Goal: Information Seeking & Learning: Learn about a topic

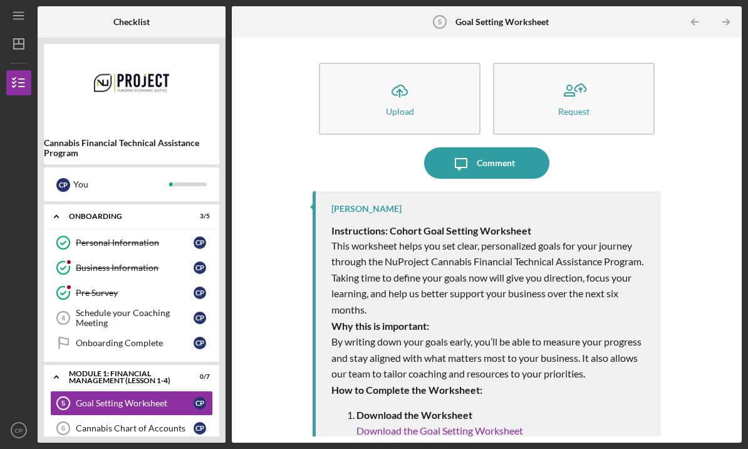
scroll to position [51, 0]
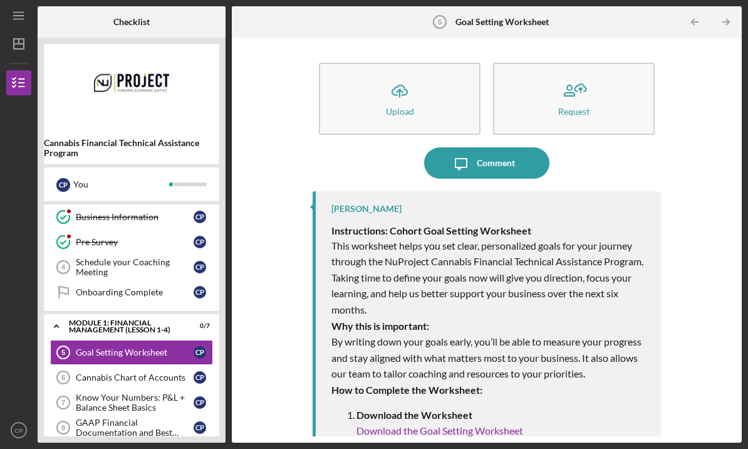
click at [156, 347] on div "Goal Setting Worksheet" at bounding box center [135, 352] width 118 height 10
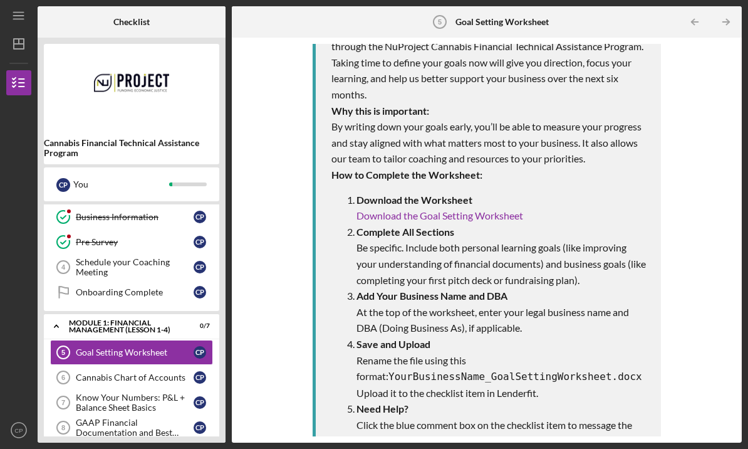
scroll to position [214, 0]
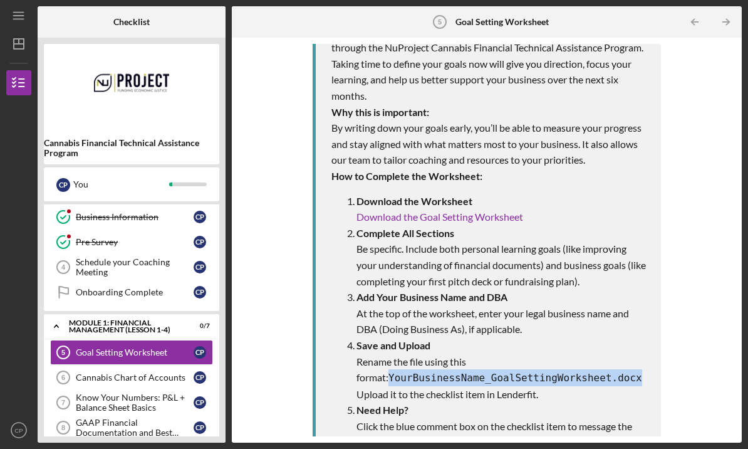
click at [131, 372] on div "Cannabis Chart of Accounts" at bounding box center [135, 377] width 118 height 10
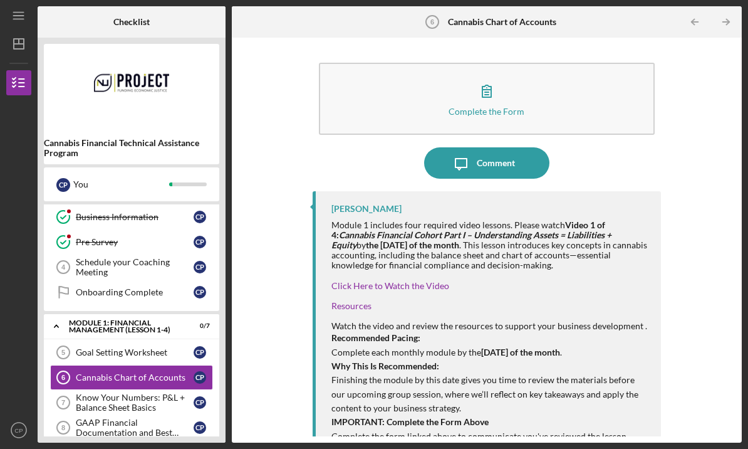
click at [142, 340] on link "Goal Setting Worksheet 5 Goal Setting Worksheet C P" at bounding box center [131, 352] width 163 height 25
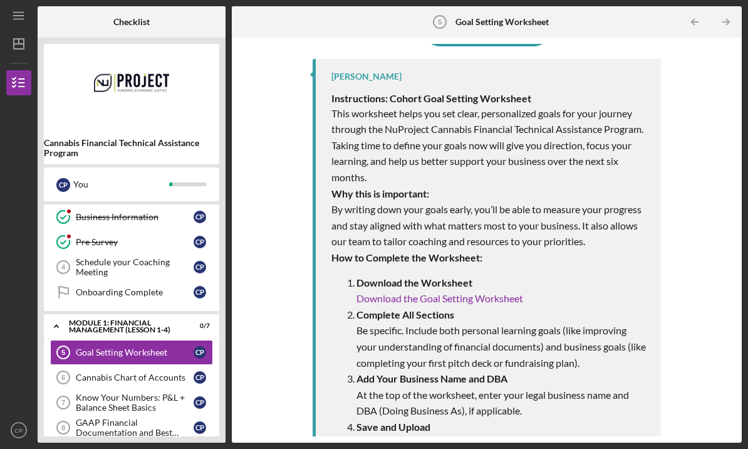
scroll to position [135, 0]
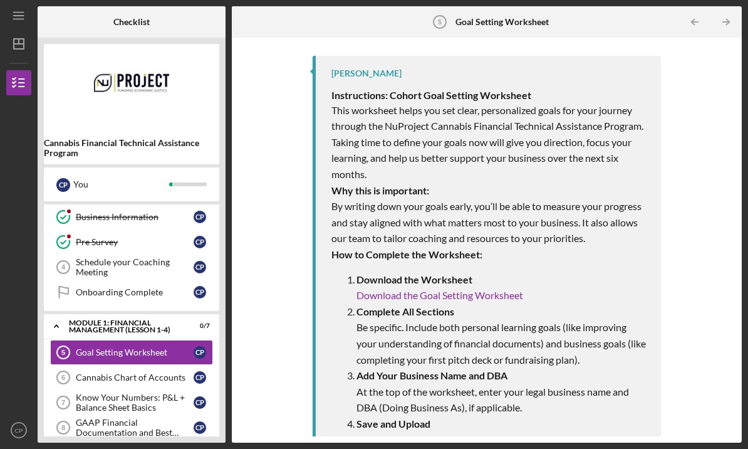
click at [132, 257] on div "Schedule your Coaching Meeting" at bounding box center [135, 267] width 118 height 20
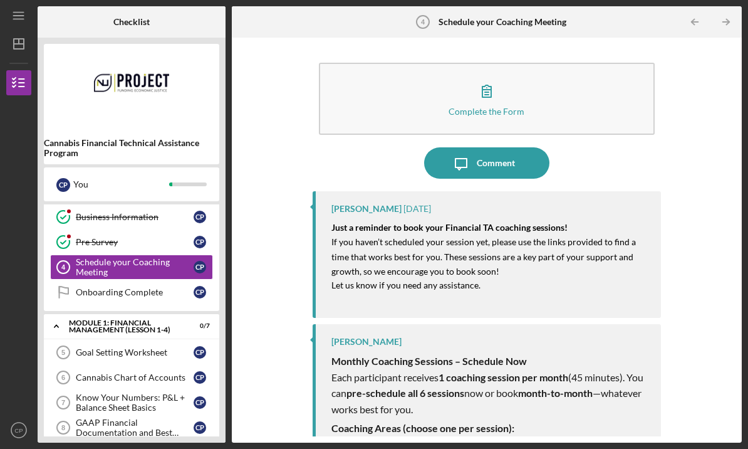
click at [138, 347] on div "Goal Setting Worksheet" at bounding box center [135, 352] width 118 height 10
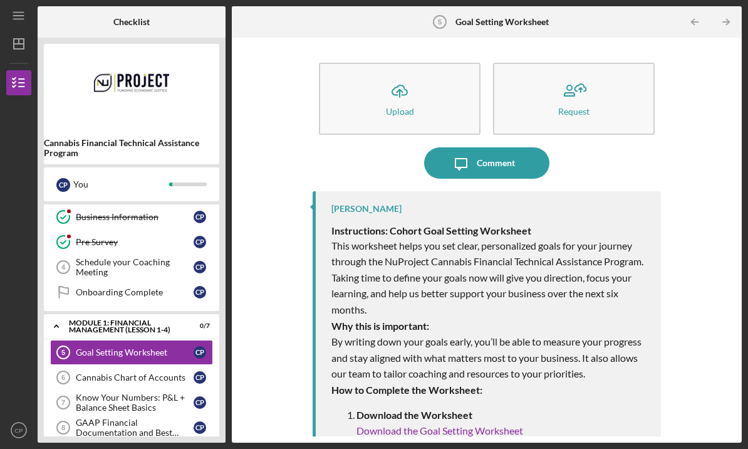
click at [407, 75] on icon "Icon/Upload" at bounding box center [399, 90] width 31 height 31
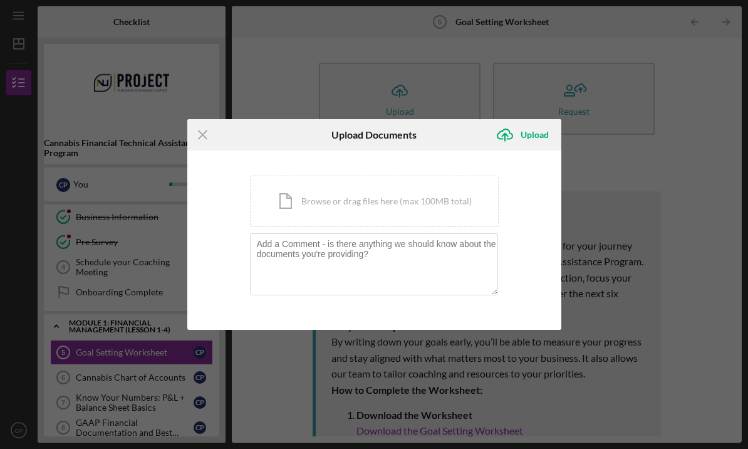
click at [323, 196] on div "Icon/Document Browse or drag files here (max 100MB total) Tap to choose files o…" at bounding box center [374, 200] width 249 height 51
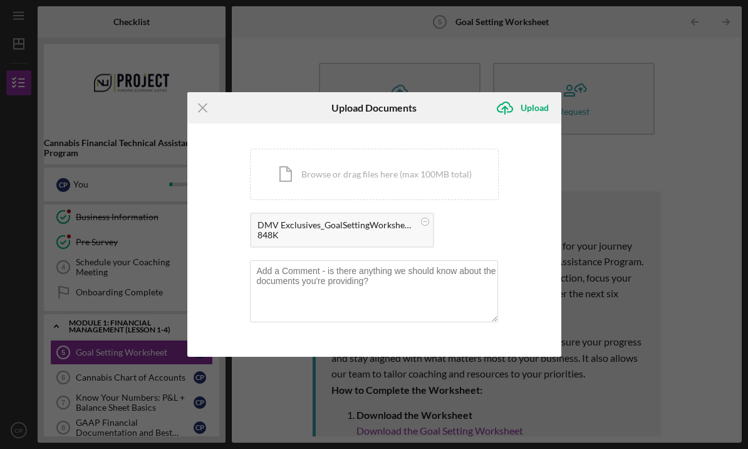
click at [531, 107] on div "Upload" at bounding box center [535, 107] width 28 height 25
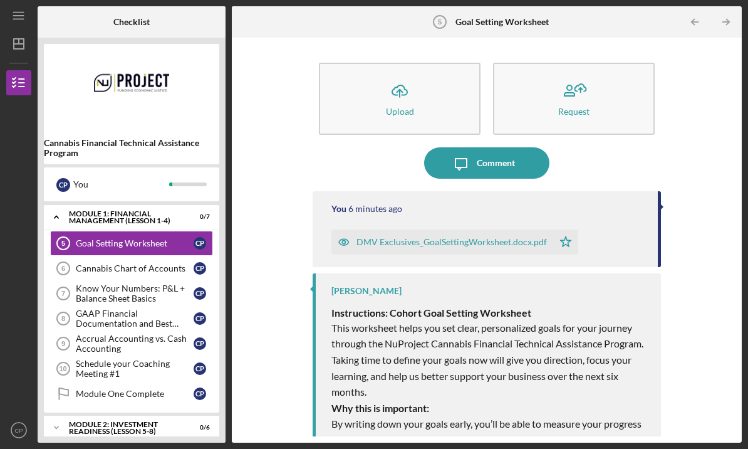
scroll to position [171, 0]
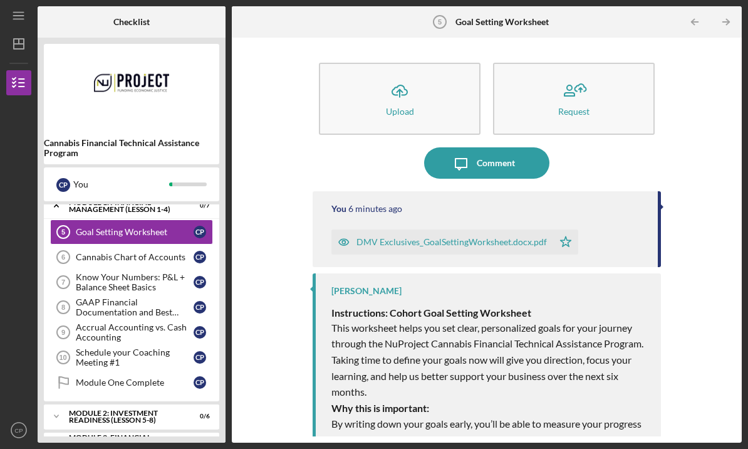
click at [150, 252] on div "Cannabis Chart of Accounts" at bounding box center [135, 257] width 118 height 10
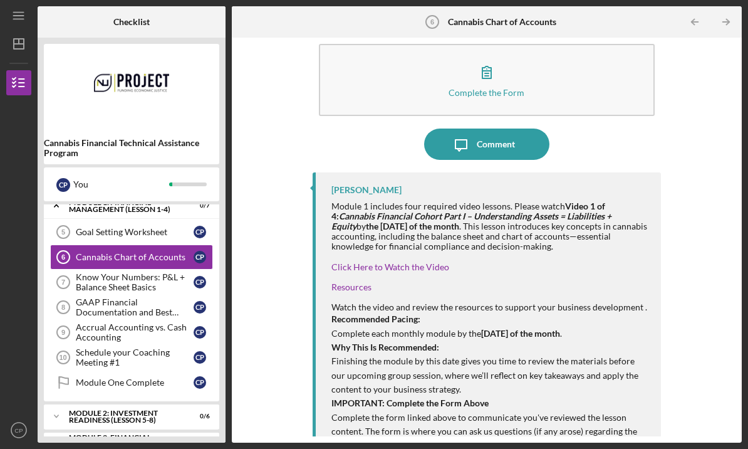
scroll to position [18, 0]
click at [421, 262] on link "Click Here to Watch the Video" at bounding box center [390, 267] width 118 height 11
click at [135, 272] on div "Know Your Numbers: P&L + Balance Sheet Basics" at bounding box center [135, 282] width 118 height 20
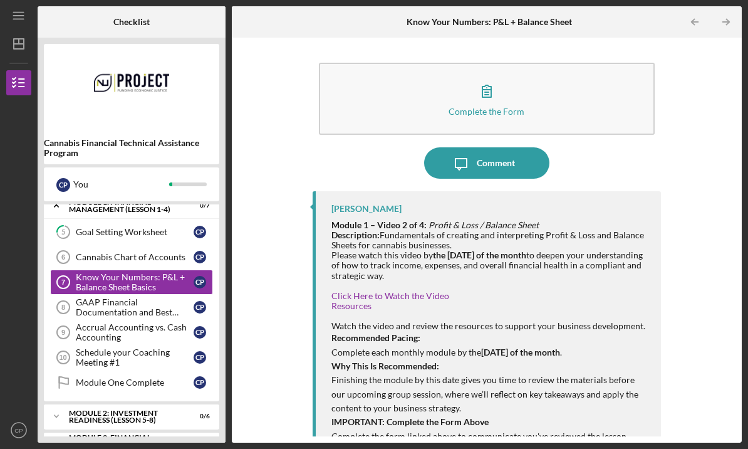
click at [162, 227] on div "Goal Setting Worksheet" at bounding box center [135, 232] width 118 height 10
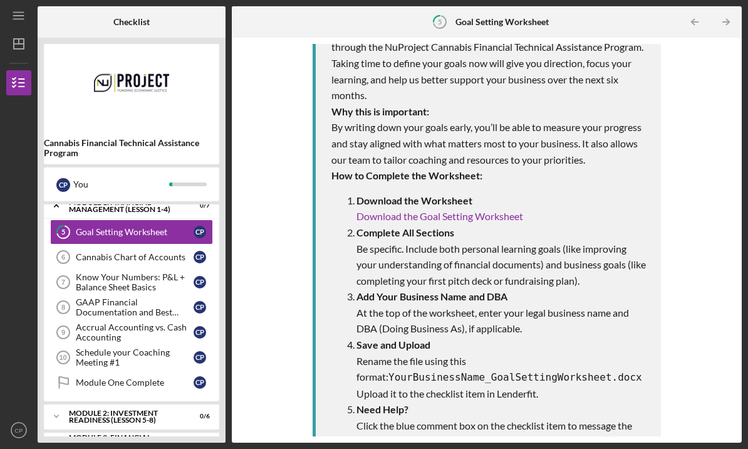
scroll to position [296, 0]
click at [144, 272] on div "Know Your Numbers: P&L + Balance Sheet Basics" at bounding box center [135, 282] width 118 height 20
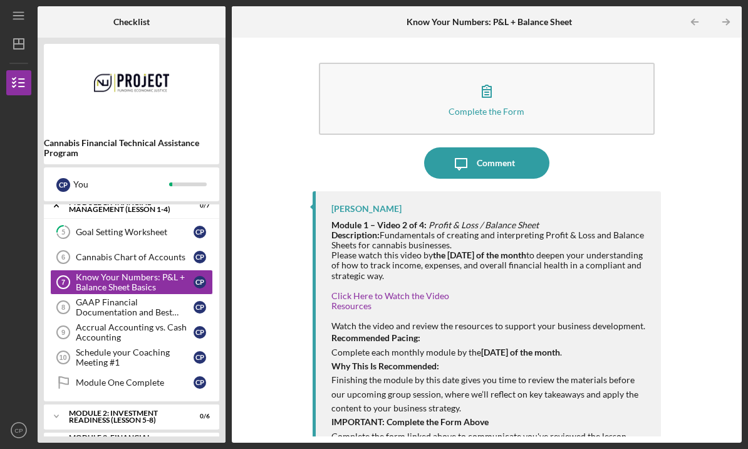
click at [410, 290] on link "Click Here to Watch the Video" at bounding box center [390, 295] width 118 height 11
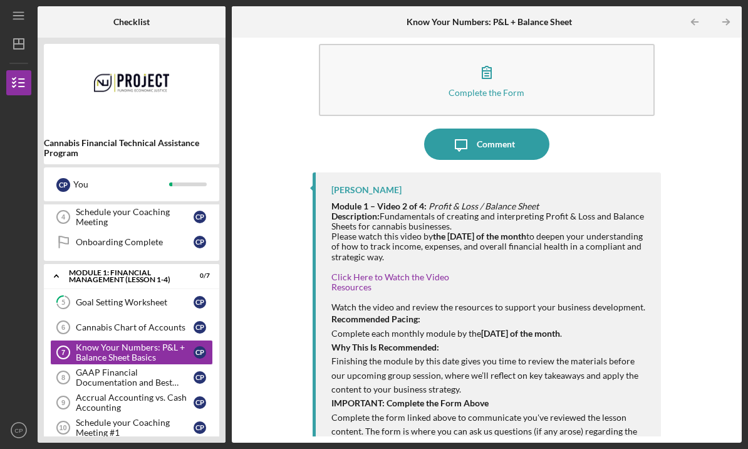
scroll to position [18, 0]
click at [114, 367] on div "GAAP Financial Documentation and Best Practices" at bounding box center [135, 377] width 118 height 20
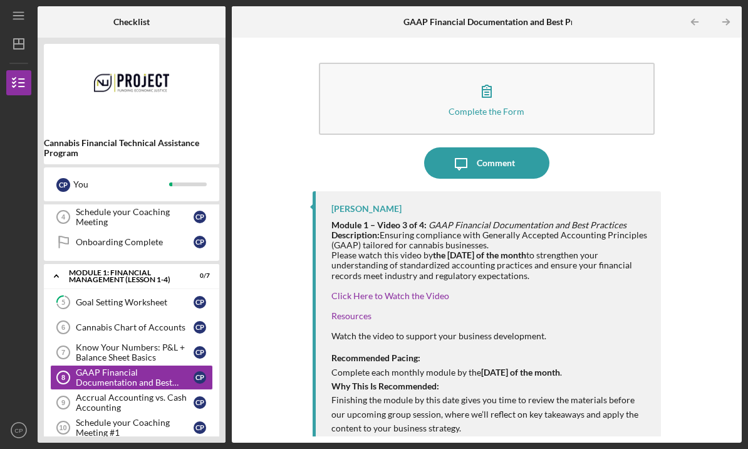
click at [120, 392] on div "Accrual Accounting vs. Cash Accounting" at bounding box center [135, 402] width 118 height 20
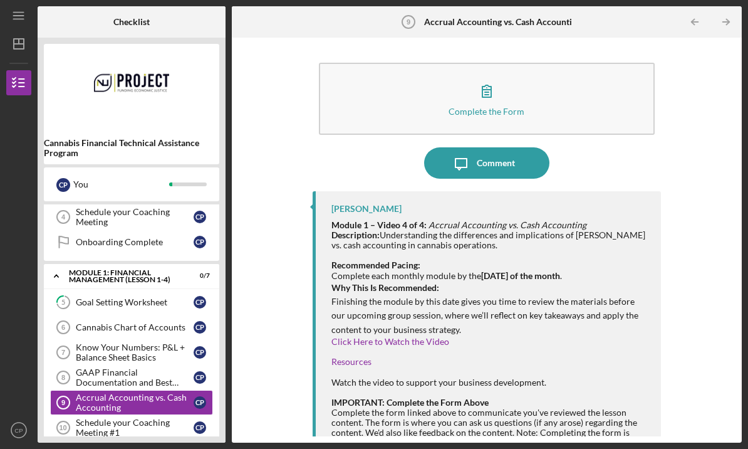
click at [120, 417] on div "Schedule your Coaching Meeting #1" at bounding box center [135, 427] width 118 height 20
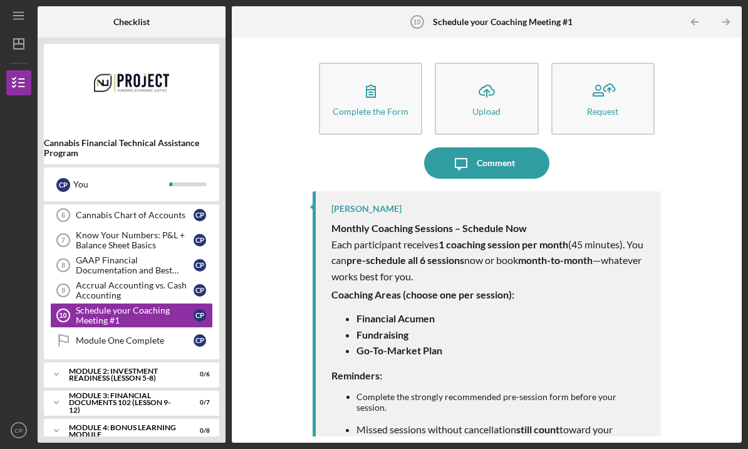
scroll to position [212, 0]
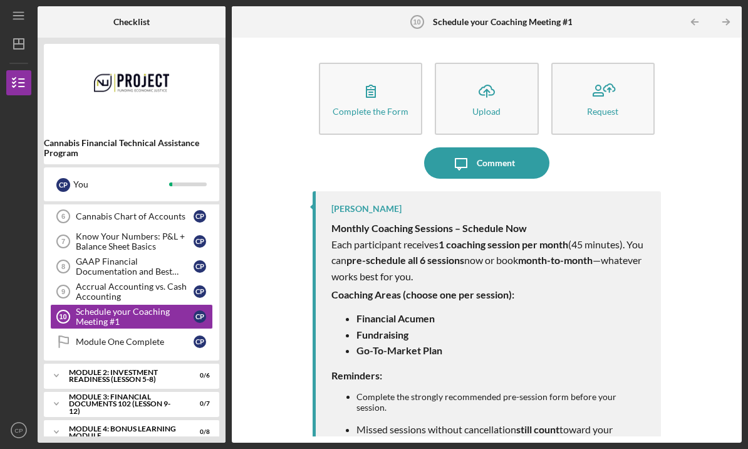
click at [118, 368] on div "Module 2: Investment Readiness (Lesson 5-8)" at bounding box center [124, 375] width 110 height 14
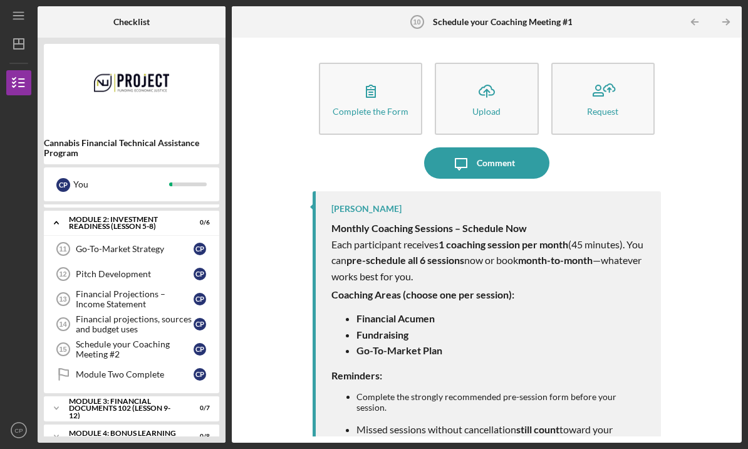
scroll to position [365, 0]
